Goal: Task Accomplishment & Management: Manage account settings

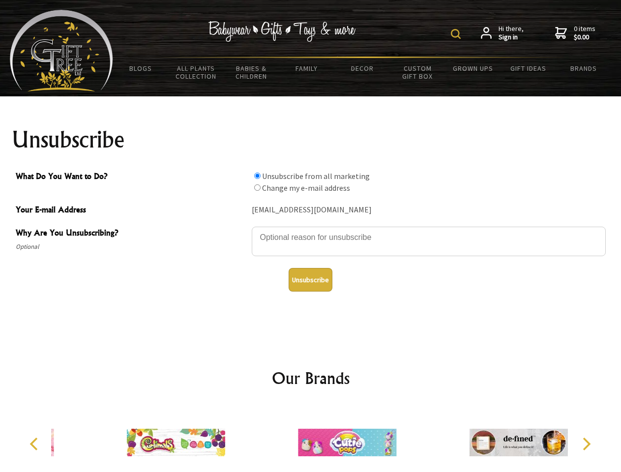
click at [457, 34] on img at bounding box center [456, 34] width 10 height 10
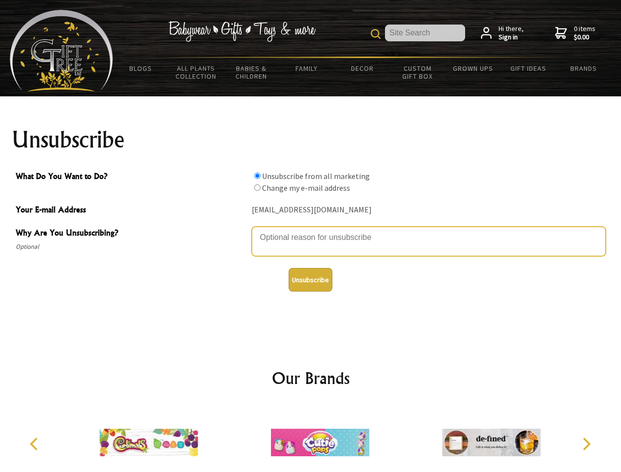
click at [311, 230] on textarea "Why Are You Unsubscribing?" at bounding box center [429, 242] width 354 height 30
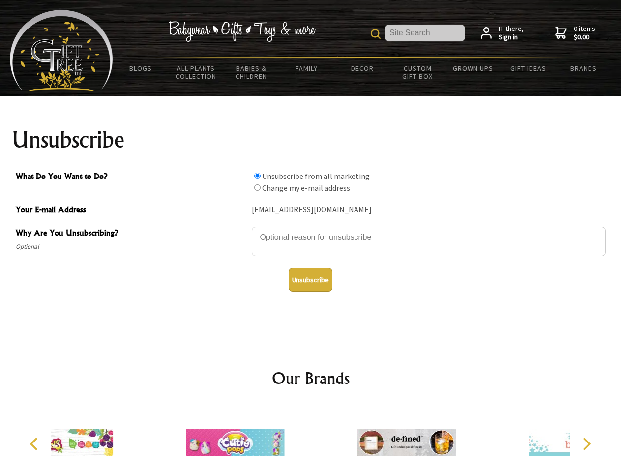
click at [257, 176] on input "What Do You Want to Do?" at bounding box center [257, 176] width 6 height 6
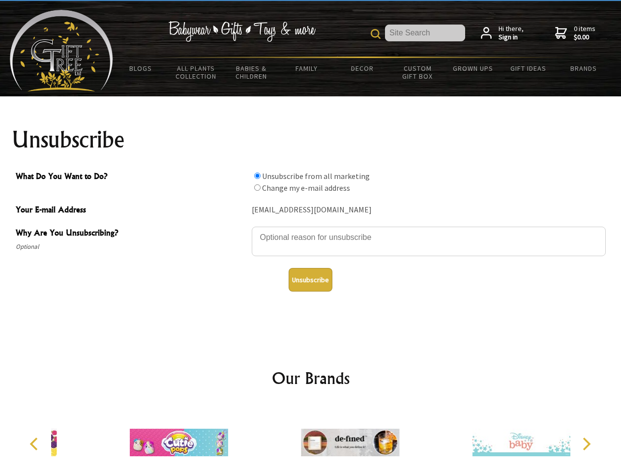
click at [257, 187] on input "What Do You Want to Do?" at bounding box center [257, 187] width 6 height 6
radio input "true"
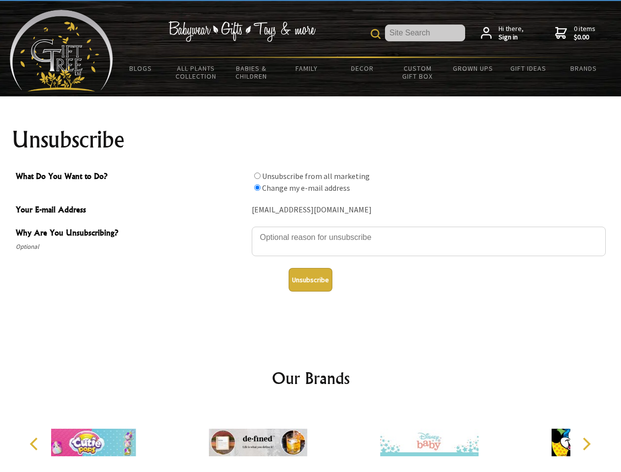
click at [310, 280] on button "Unsubscribe" at bounding box center [311, 280] width 44 height 24
click at [35, 444] on icon "Previous" at bounding box center [35, 444] width 13 height 13
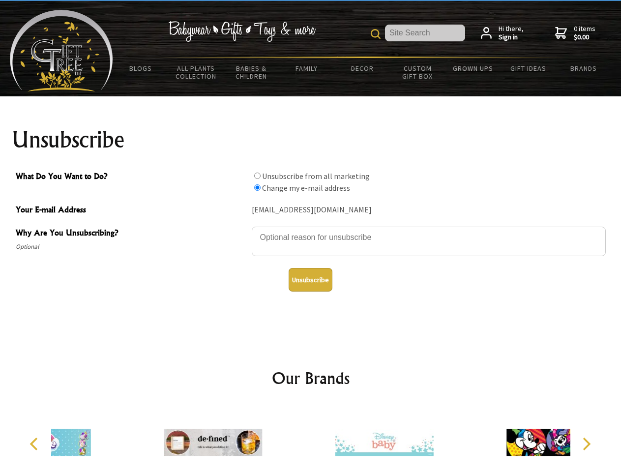
click at [586, 444] on icon "Next" at bounding box center [585, 444] width 13 height 13
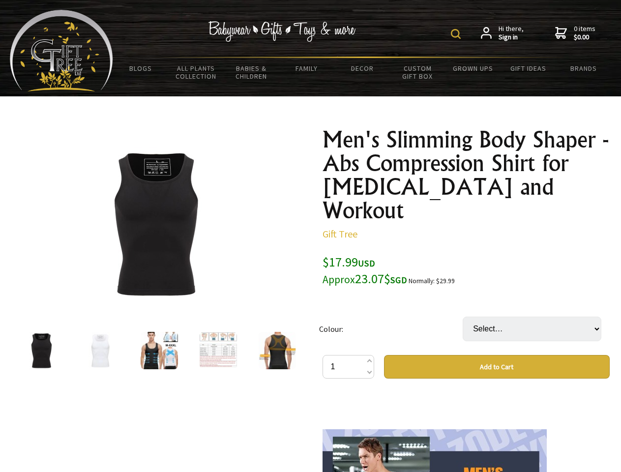
click at [457, 34] on img at bounding box center [456, 34] width 10 height 10
